Goal: Task Accomplishment & Management: Use online tool/utility

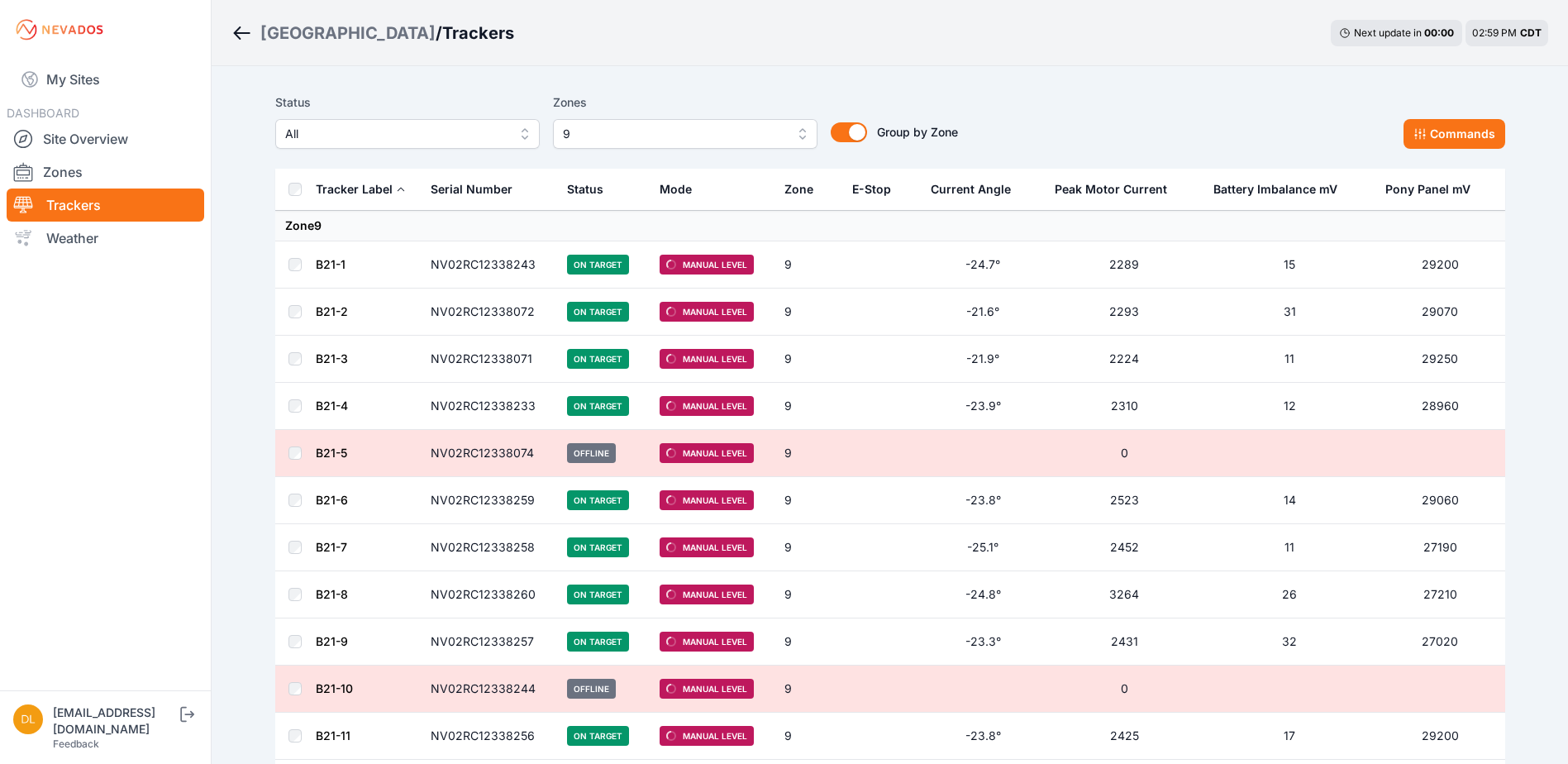
click at [285, 190] on th at bounding box center [295, 190] width 39 height 42
click at [1461, 142] on button "Commands" at bounding box center [1454, 133] width 102 height 30
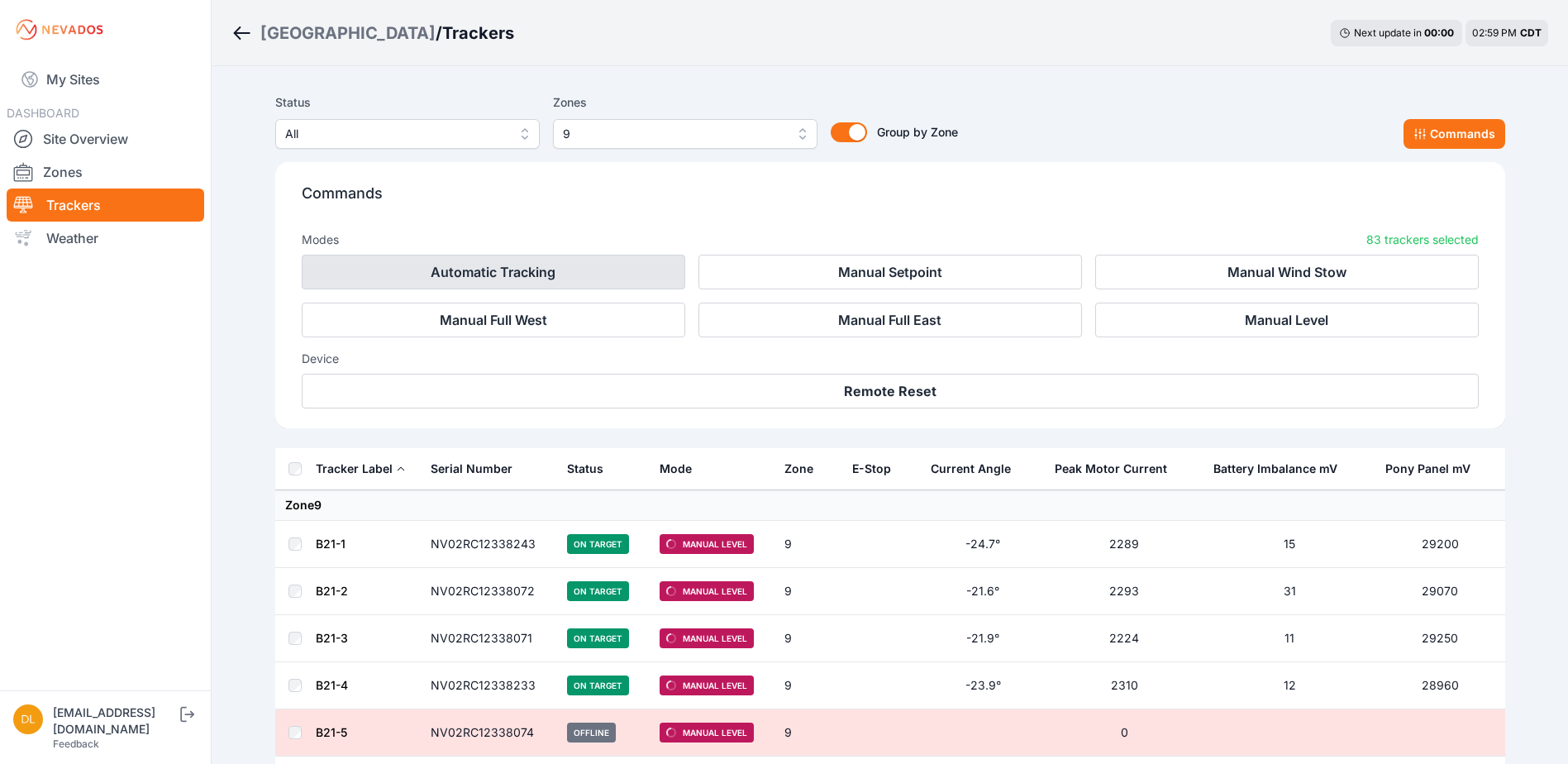
click at [462, 277] on button "Automatic Tracking" at bounding box center [493, 272] width 384 height 35
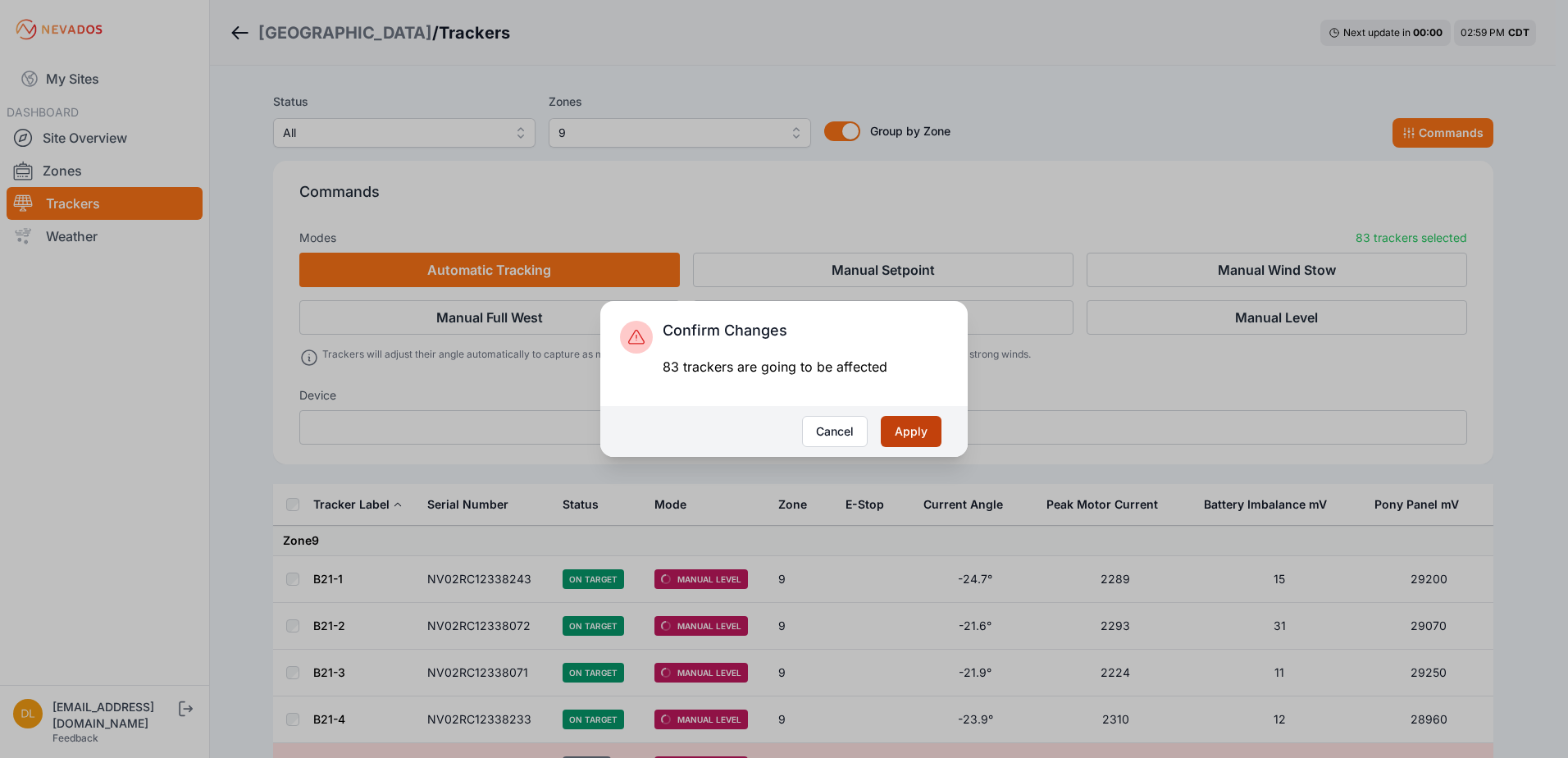
click at [913, 427] on button "Apply" at bounding box center [910, 431] width 60 height 31
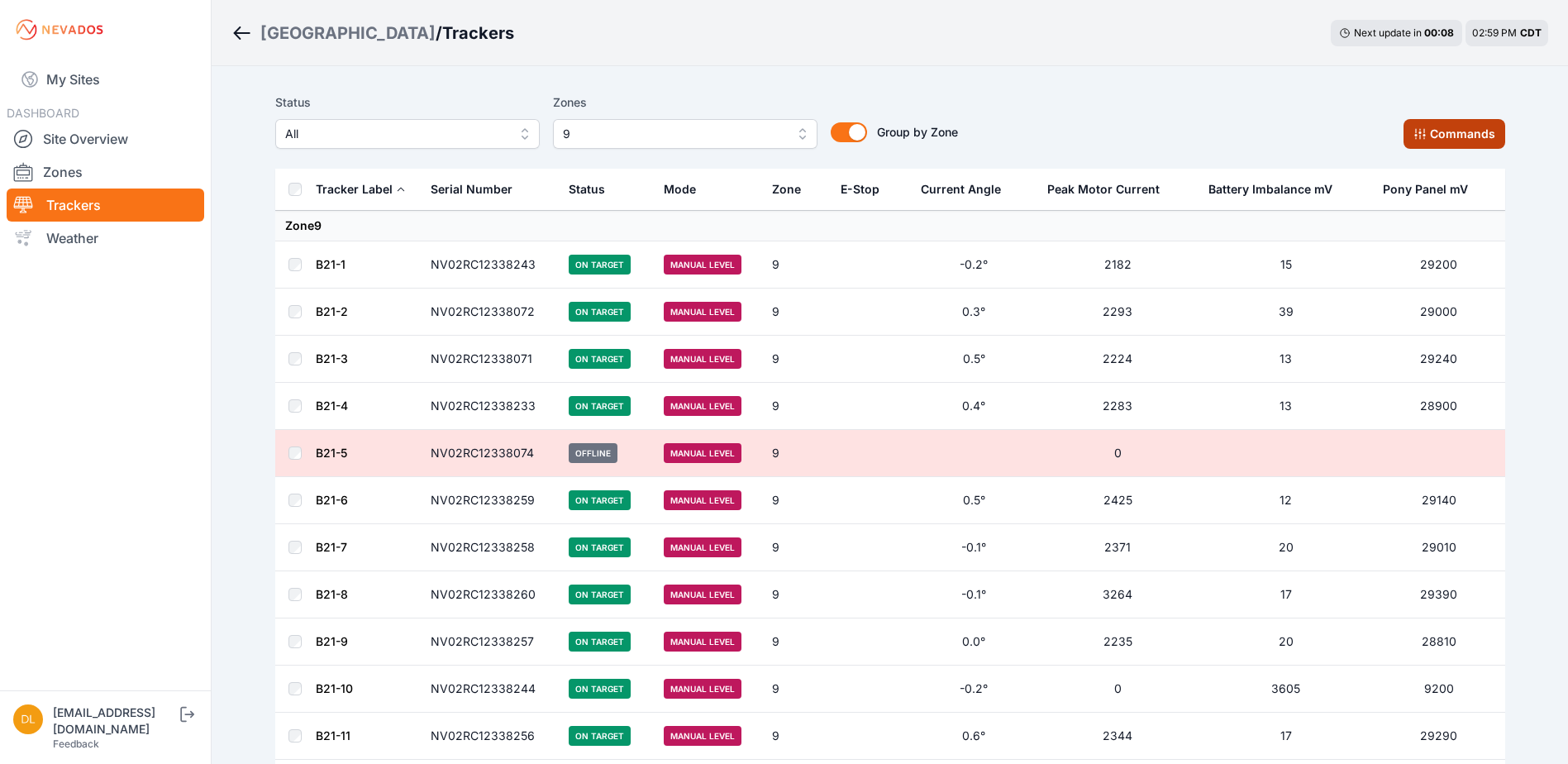
click at [1446, 129] on button "Commands" at bounding box center [1454, 133] width 102 height 30
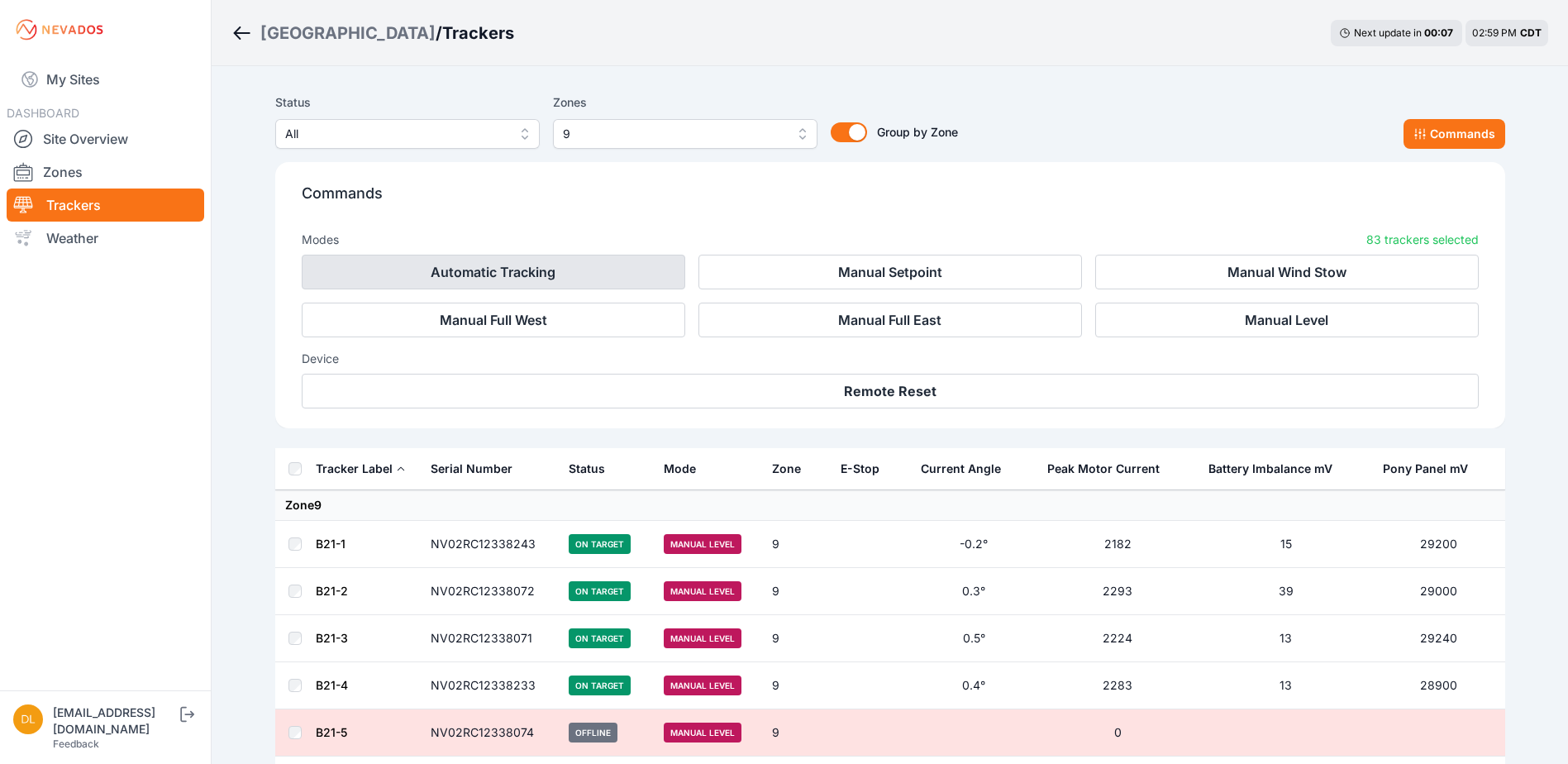
click at [567, 258] on button "Automatic Tracking" at bounding box center [493, 272] width 384 height 35
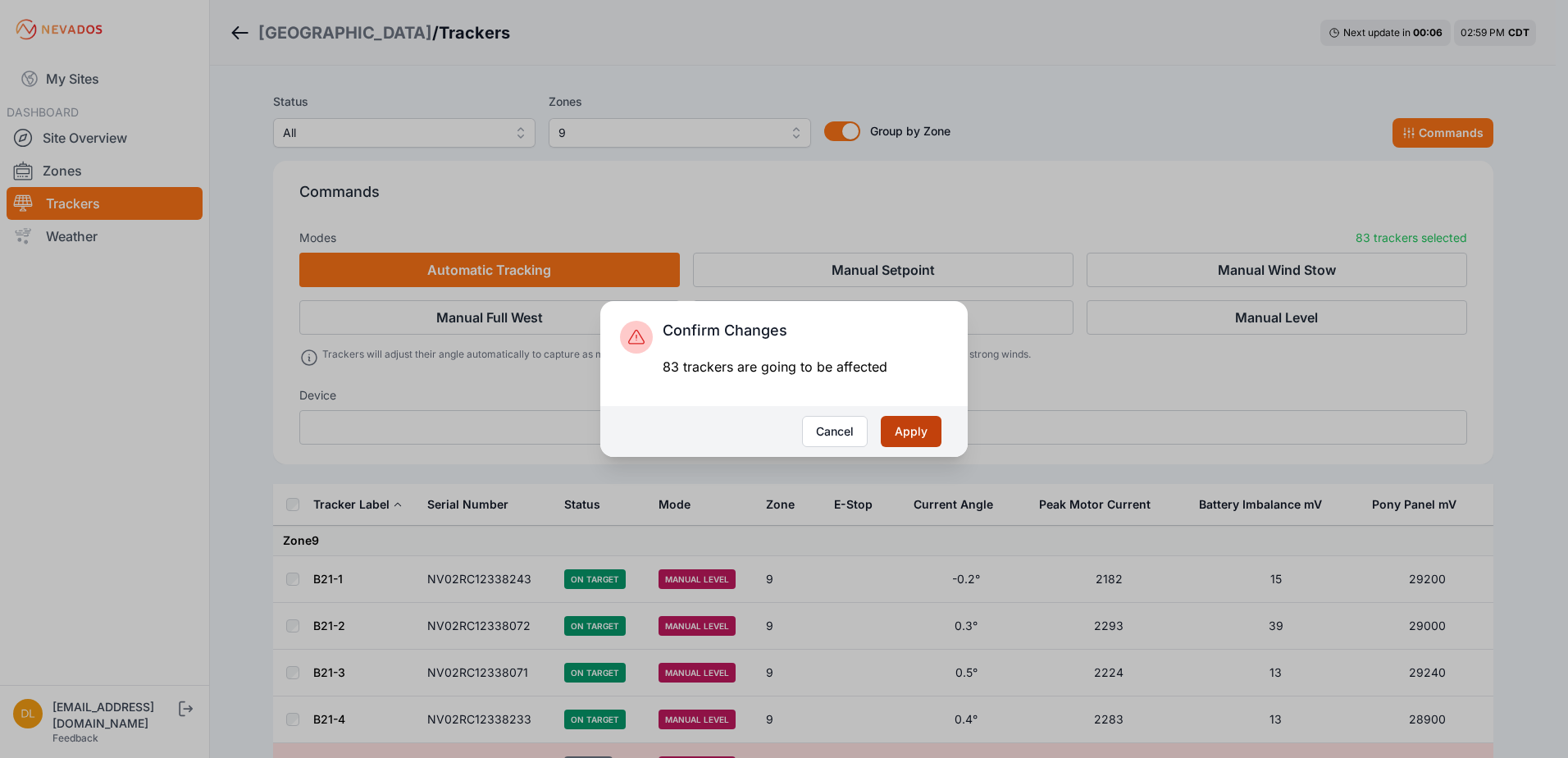
click at [910, 431] on button "Apply" at bounding box center [910, 431] width 60 height 31
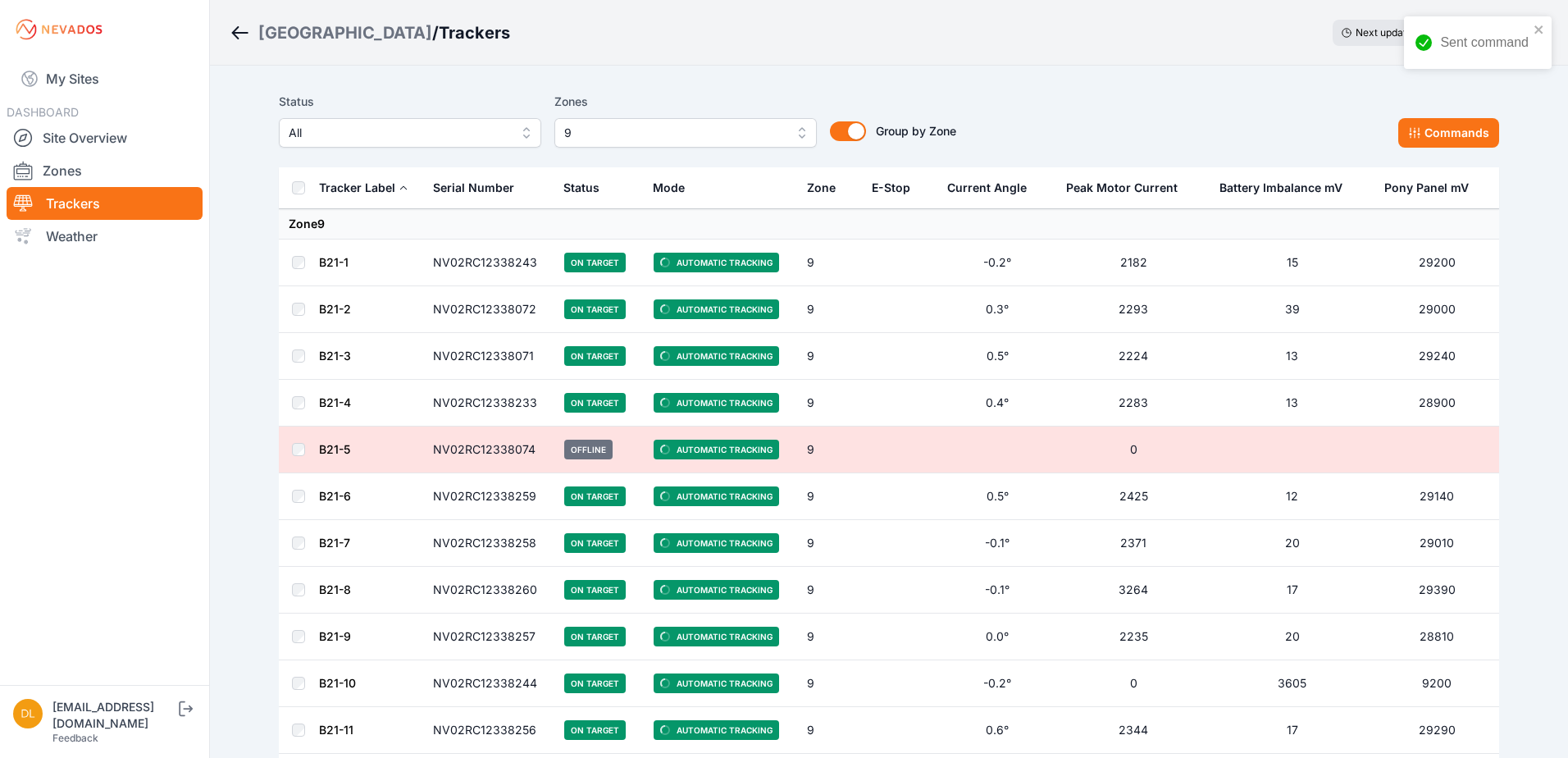
click at [605, 139] on span "9" at bounding box center [674, 133] width 220 height 20
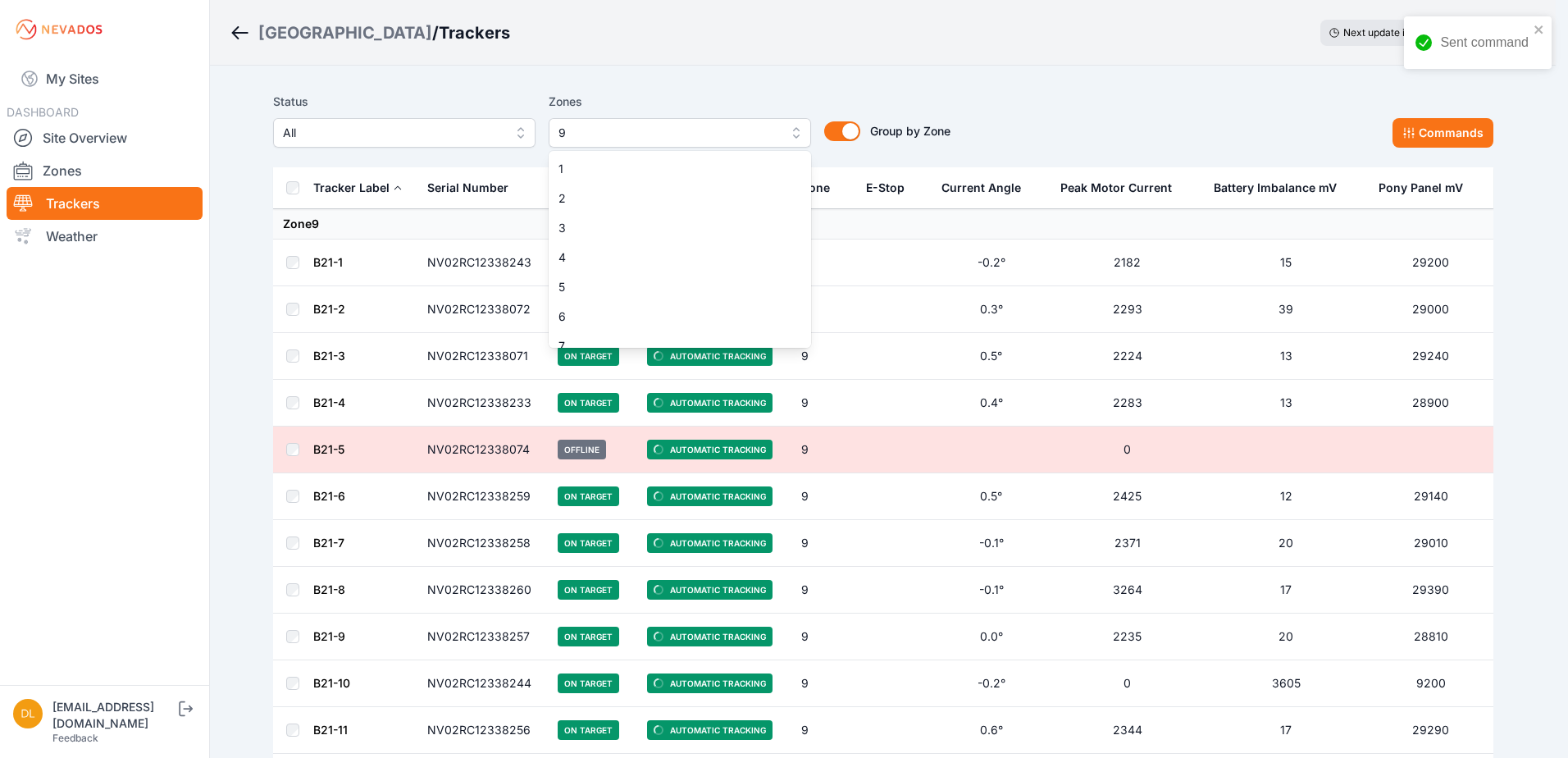
scroll to position [72, 0]
click at [648, 325] on span "9" at bounding box center [669, 333] width 223 height 16
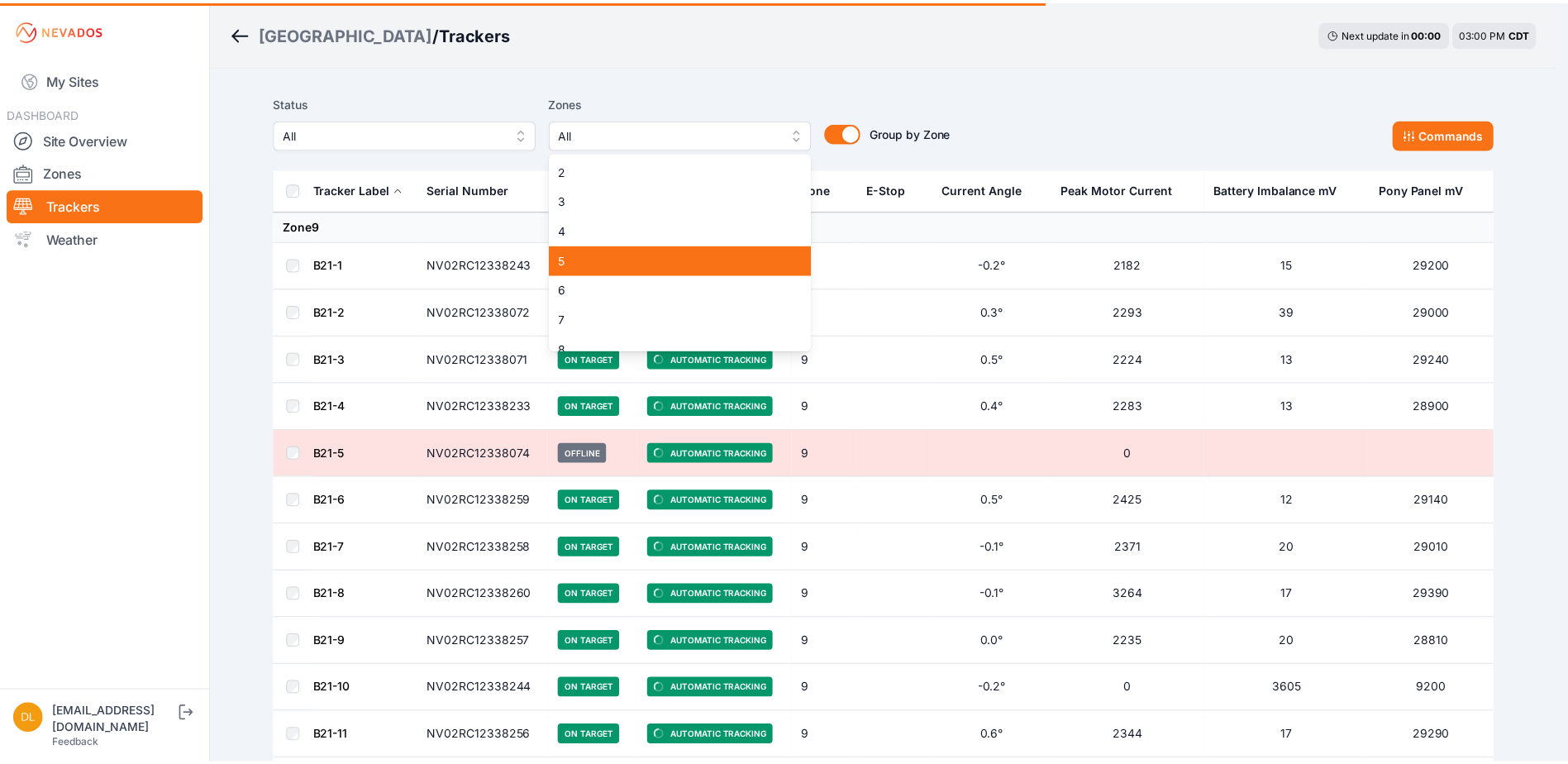
scroll to position [0, 0]
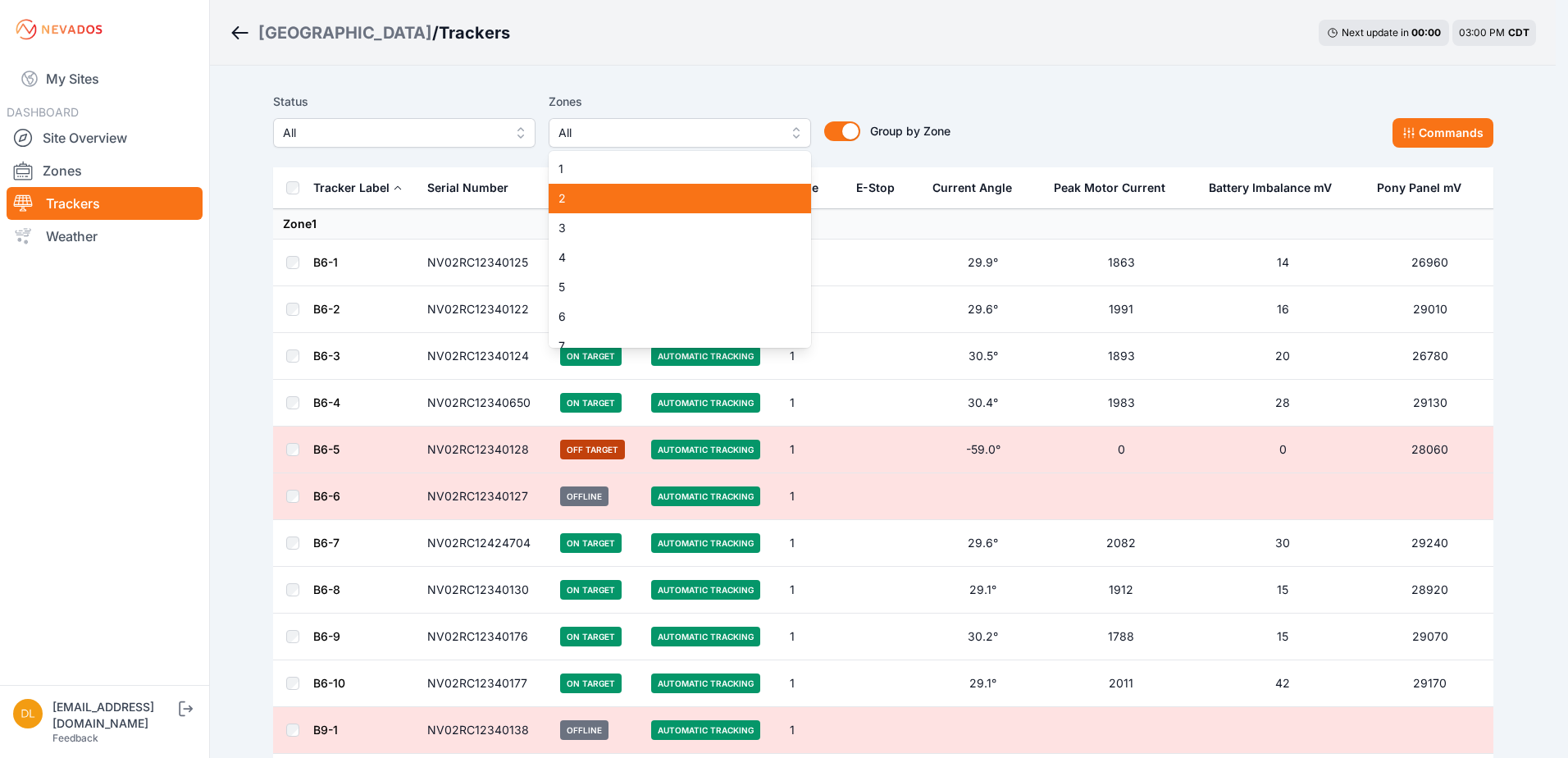
click at [658, 196] on span "2" at bounding box center [669, 198] width 223 height 16
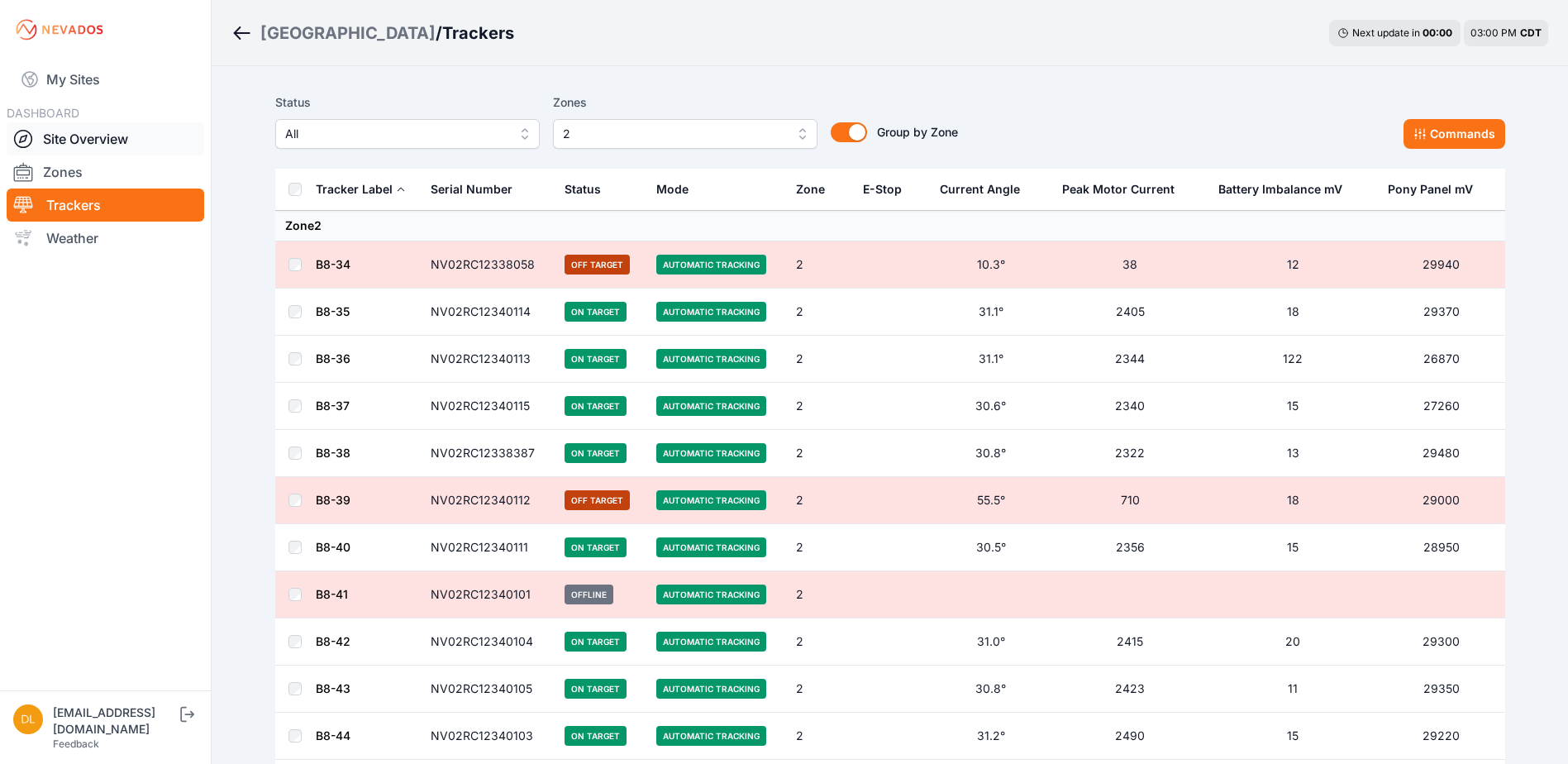
click at [92, 140] on link "Site Overview" at bounding box center [105, 139] width 198 height 33
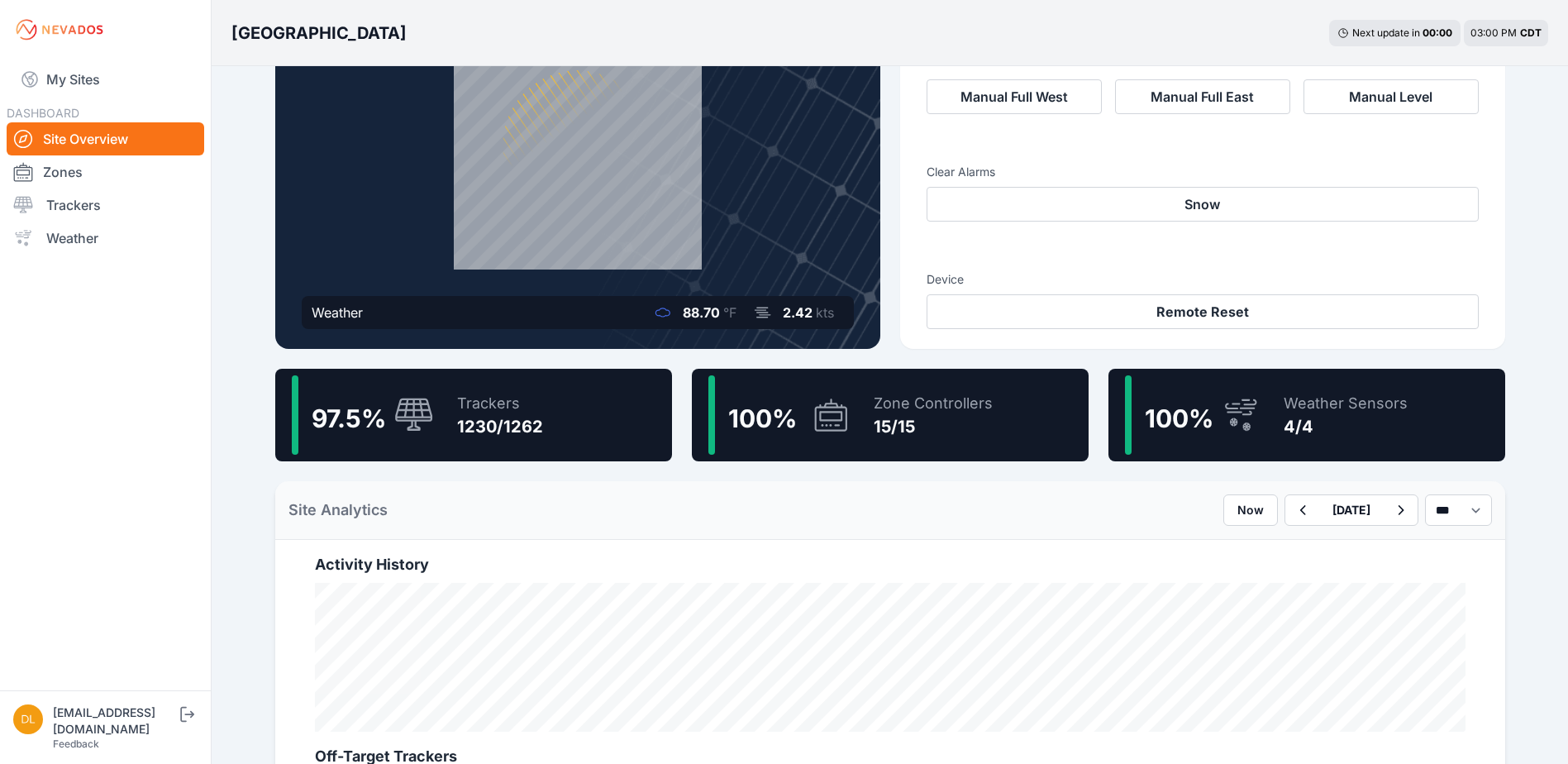
scroll to position [166, 0]
